Goal: Navigation & Orientation: Find specific page/section

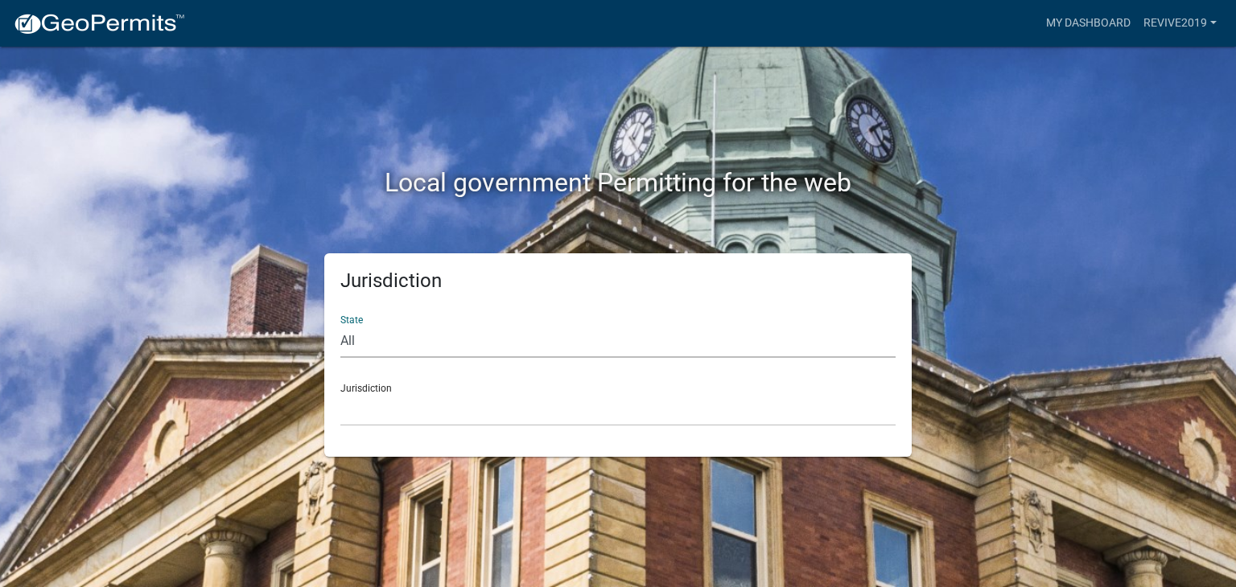
click at [388, 342] on select "All [US_STATE] [US_STATE] [US_STATE] [US_STATE] [US_STATE] [US_STATE] [US_STATE…" at bounding box center [617, 341] width 555 height 33
select select "[US_STATE]"
click at [340, 325] on select "All [US_STATE] [US_STATE] [US_STATE] [US_STATE] [US_STATE] [US_STATE] [US_STATE…" at bounding box center [617, 341] width 555 height 33
drag, startPoint x: 389, startPoint y: 354, endPoint x: 410, endPoint y: 413, distance: 62.1
click at [410, 413] on select "[GEOGRAPHIC_DATA], [US_STATE][PERSON_NAME][GEOGRAPHIC_DATA], [US_STATE][PERSON_…" at bounding box center [617, 409] width 555 height 33
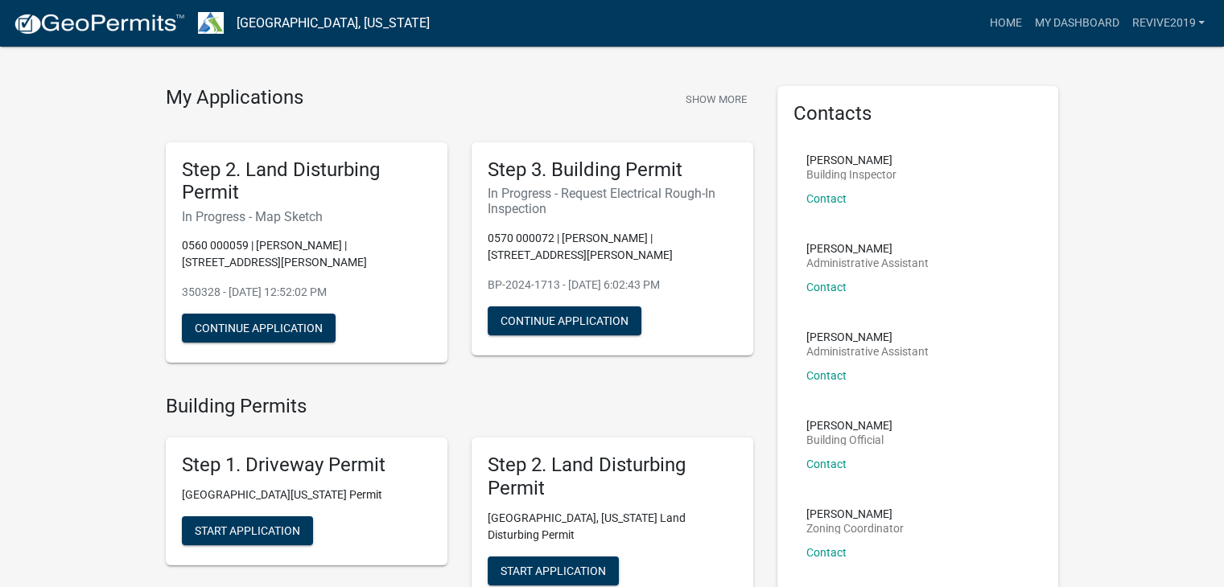
scroll to position [6, 0]
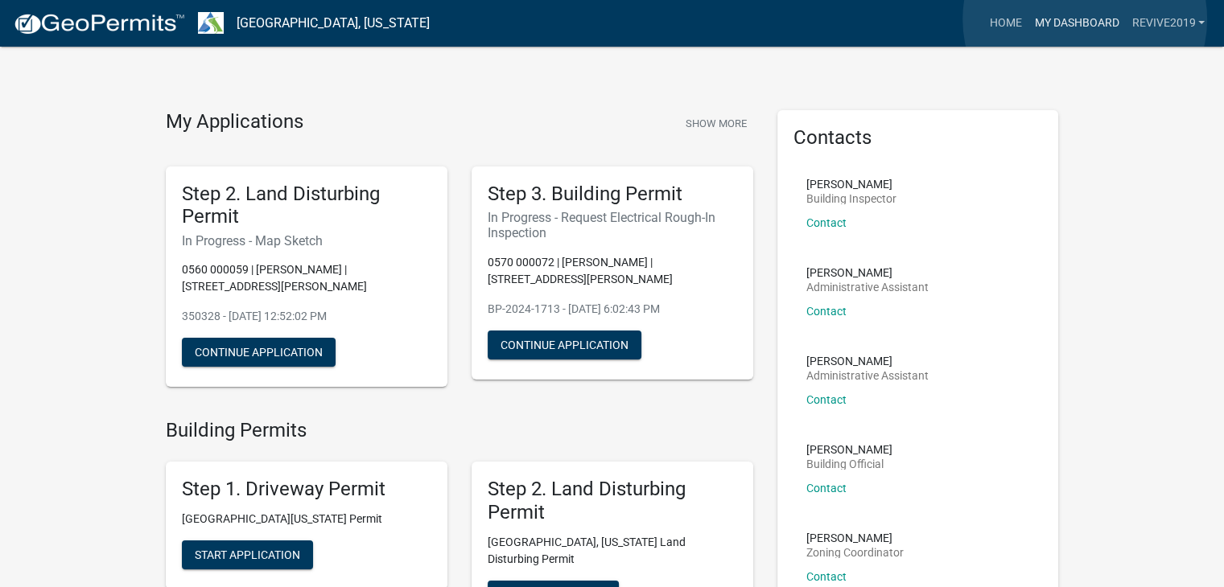
click at [1085, 19] on link "My Dashboard" at bounding box center [1076, 23] width 97 height 31
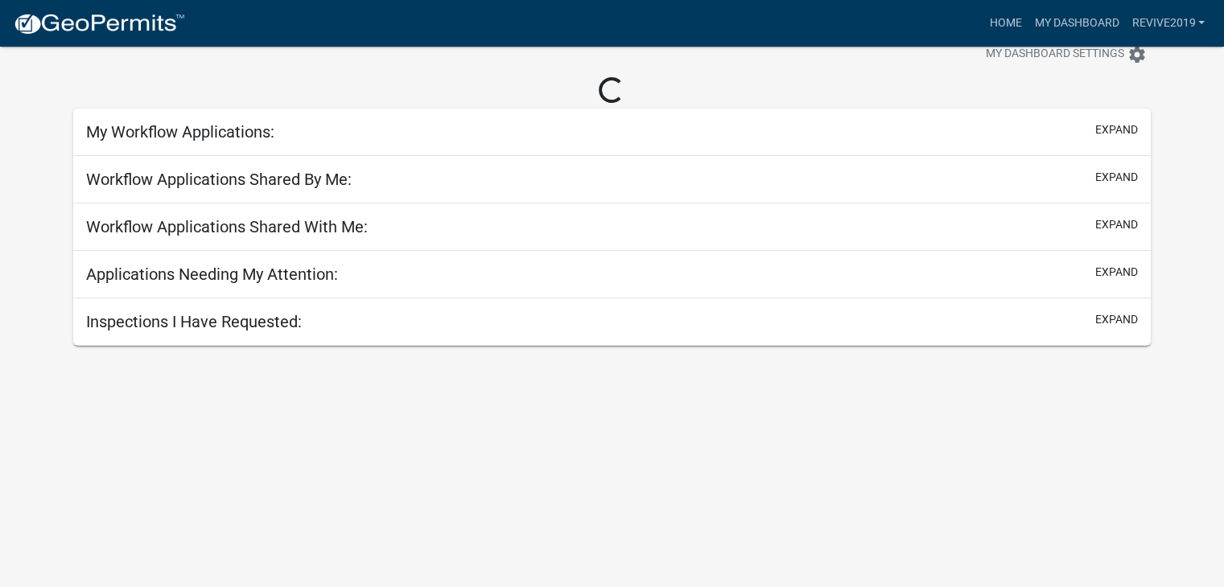
scroll to position [52, 0]
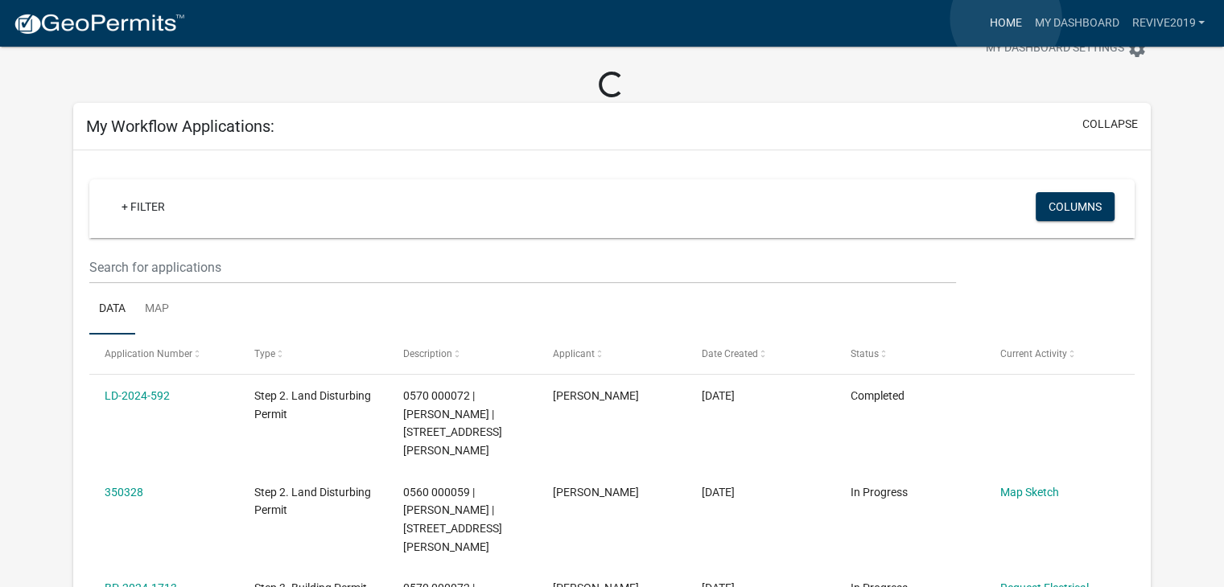
click at [1006, 19] on link "Home" at bounding box center [1004, 23] width 45 height 31
